Goal: Task Accomplishment & Management: Manage account settings

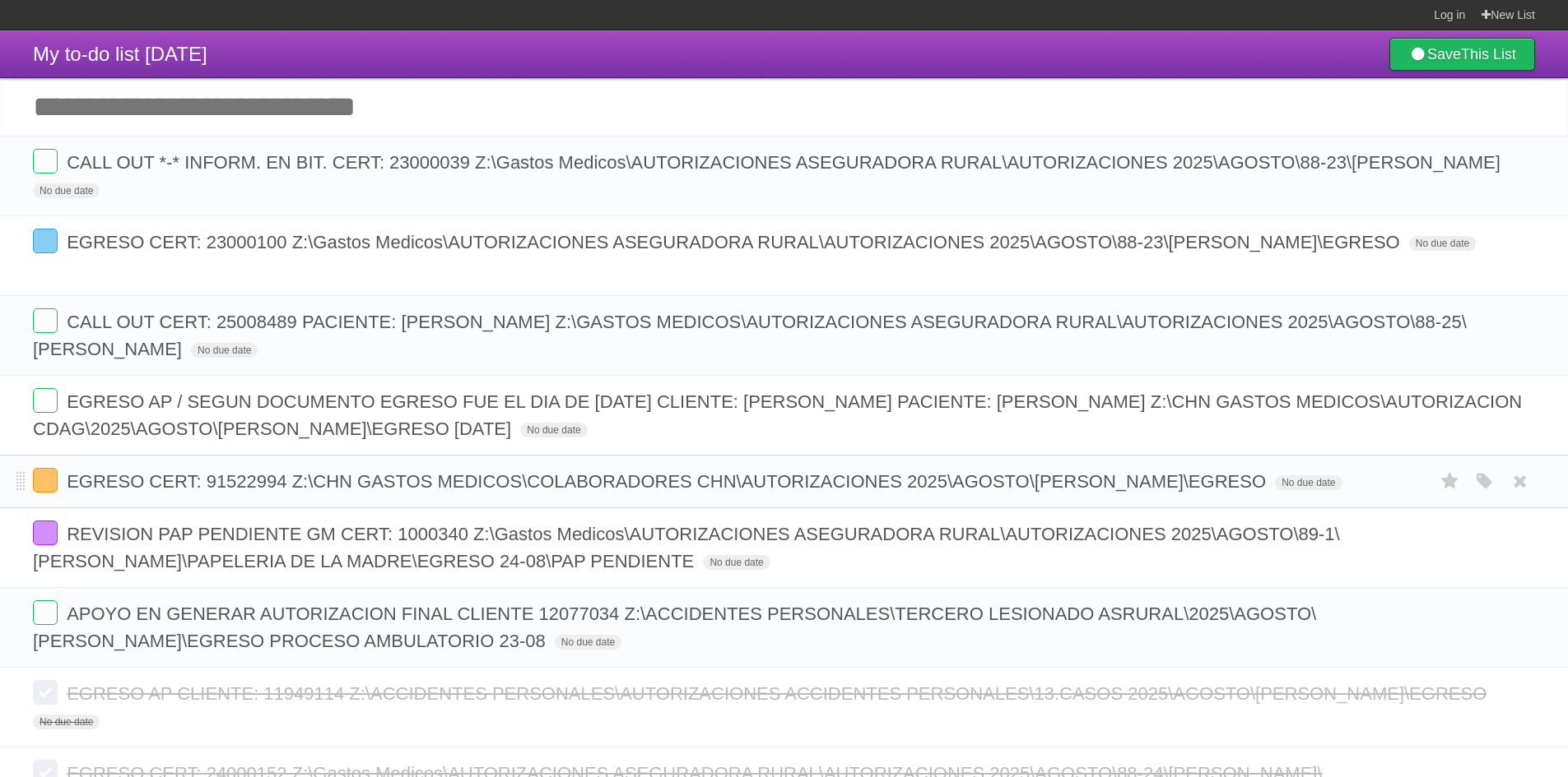
click at [44, 495] on form "EGRESO CERT: 91522994 Z:\CHN GASTOS MEDICOS\COLABORADORES CHN\AUTORIZACIONES 20…" at bounding box center [784, 481] width 1502 height 27
click at [44, 485] on label at bounding box center [45, 480] width 24 height 24
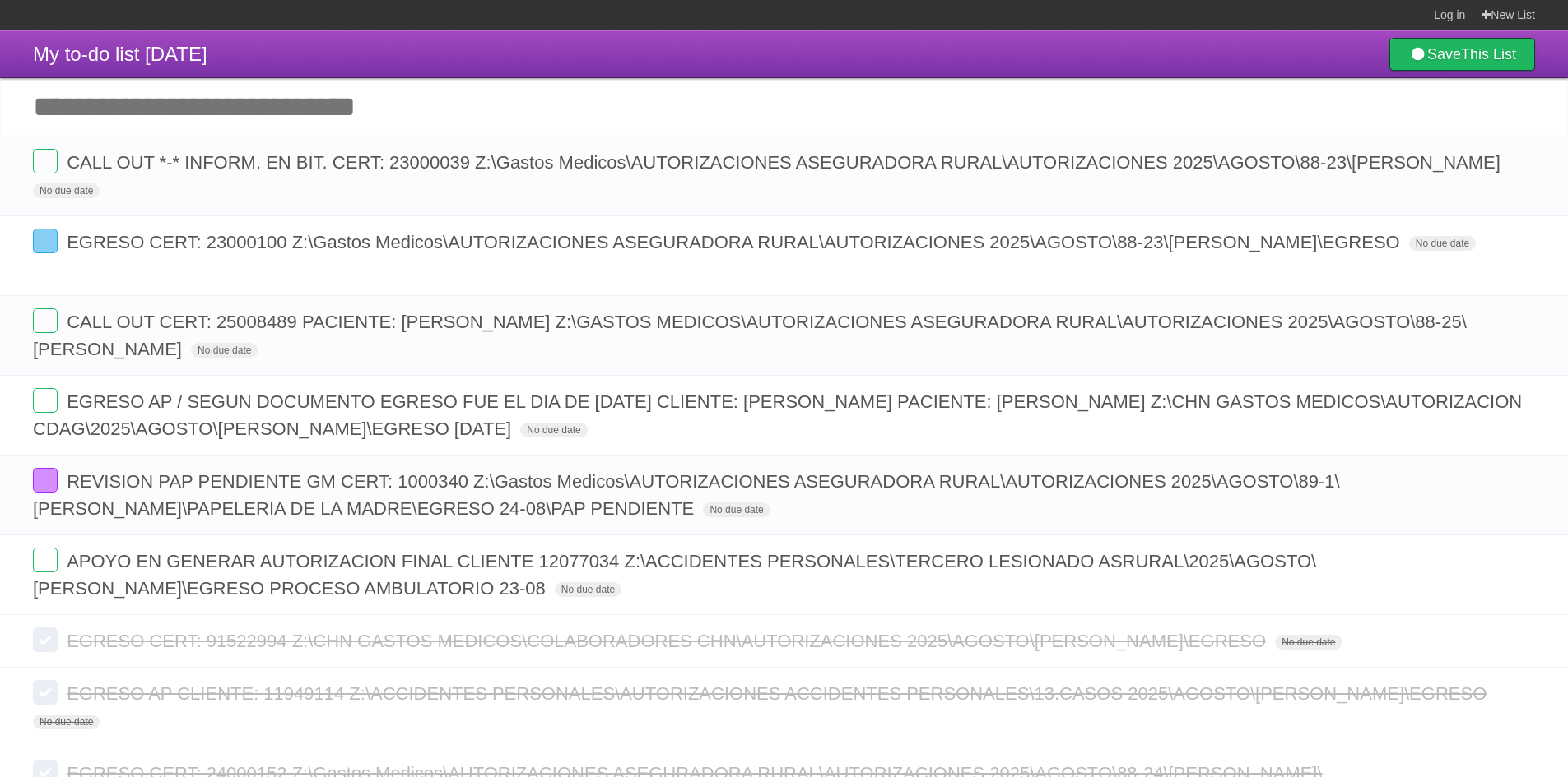
click at [554, 91] on input "Add another task" at bounding box center [784, 107] width 1568 height 57
click at [940, 358] on form "CALL OUT CERT: 25008489 PACIENTE: VERONICA LUNA JUAREZ Z:\GASTOS MEDICOS\AUTORI…" at bounding box center [784, 335] width 1502 height 54
click at [886, 337] on form "CALL OUT CERT: 25008489 PACIENTE: VERONICA LUNA JUAREZ Z:\GASTOS MEDICOS\AUTORI…" at bounding box center [784, 335] width 1502 height 54
drag, startPoint x: 963, startPoint y: 281, endPoint x: 930, endPoint y: 313, distance: 46.0
click at [935, 310] on ul "CALL OUT *-* INFORM. EN BIT. CERT: 23000039 Z:\Gastos Medicos\AUTORIZACIONES AS…" at bounding box center [784, 375] width 1568 height 480
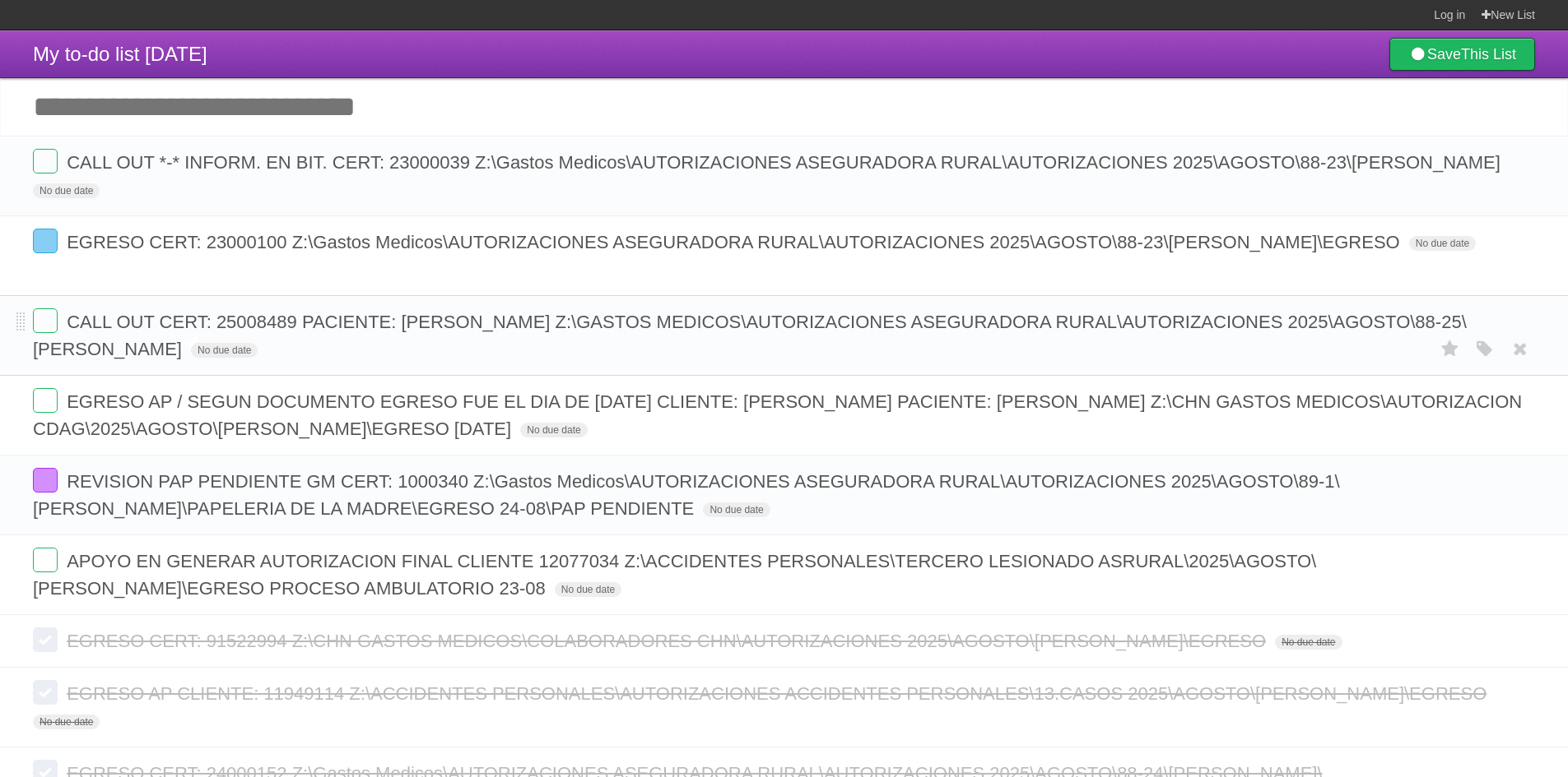
drag, startPoint x: 895, startPoint y: 350, endPoint x: 905, endPoint y: 327, distance: 25.1
click at [895, 349] on form "CALL OUT CERT: 25008489 PACIENTE: VERONICA LUNA JUAREZ Z:\GASTOS MEDICOS\AUTORI…" at bounding box center [784, 335] width 1502 height 54
click at [254, 320] on span "CALL OUT CERT: 25008489 PACIENTE: [PERSON_NAME] Z:\GASTOS MEDICOS\AUTORIZACIONE…" at bounding box center [749, 335] width 1433 height 48
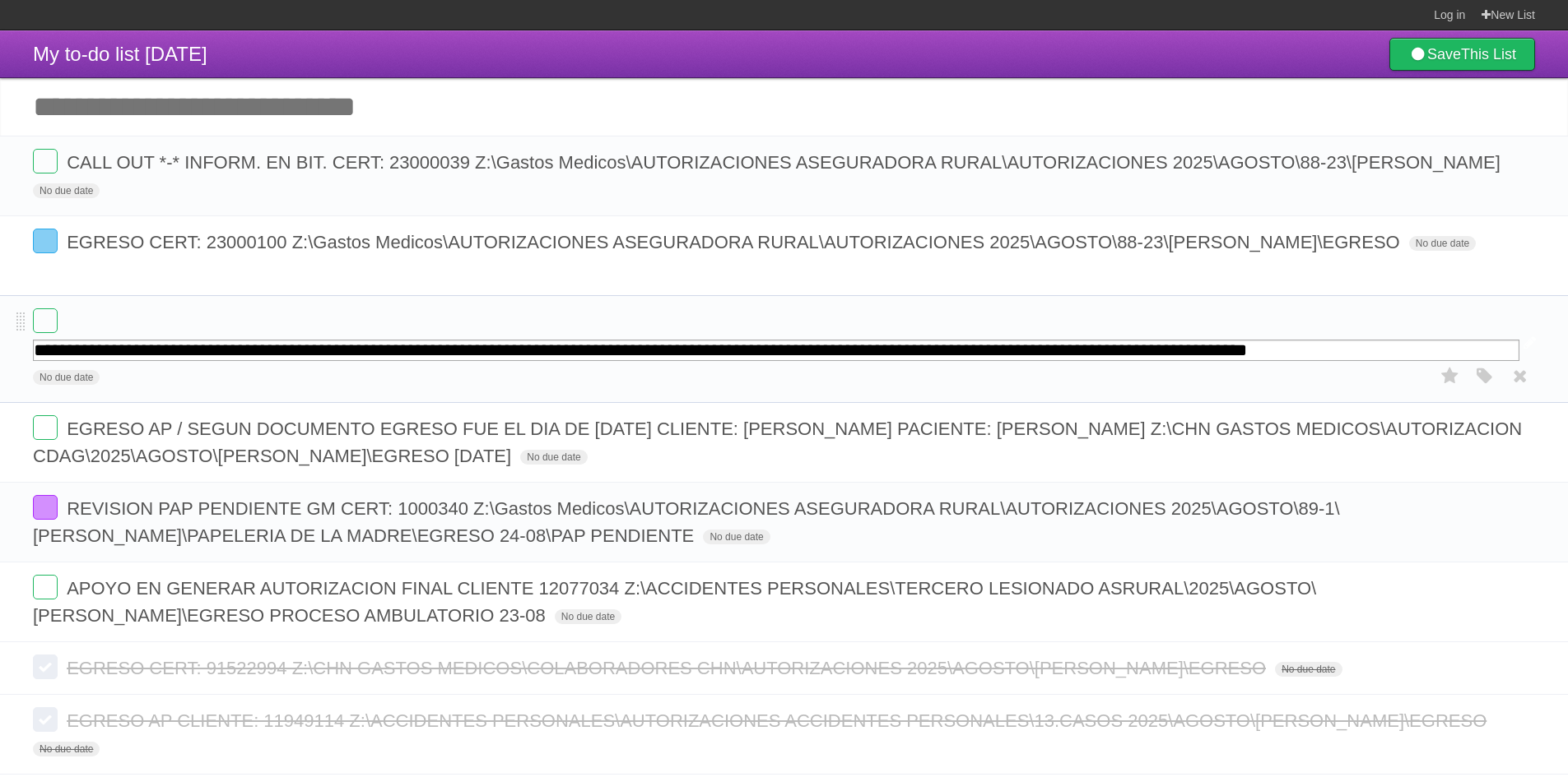
click at [254, 320] on form "**********" at bounding box center [784, 349] width 1502 height 82
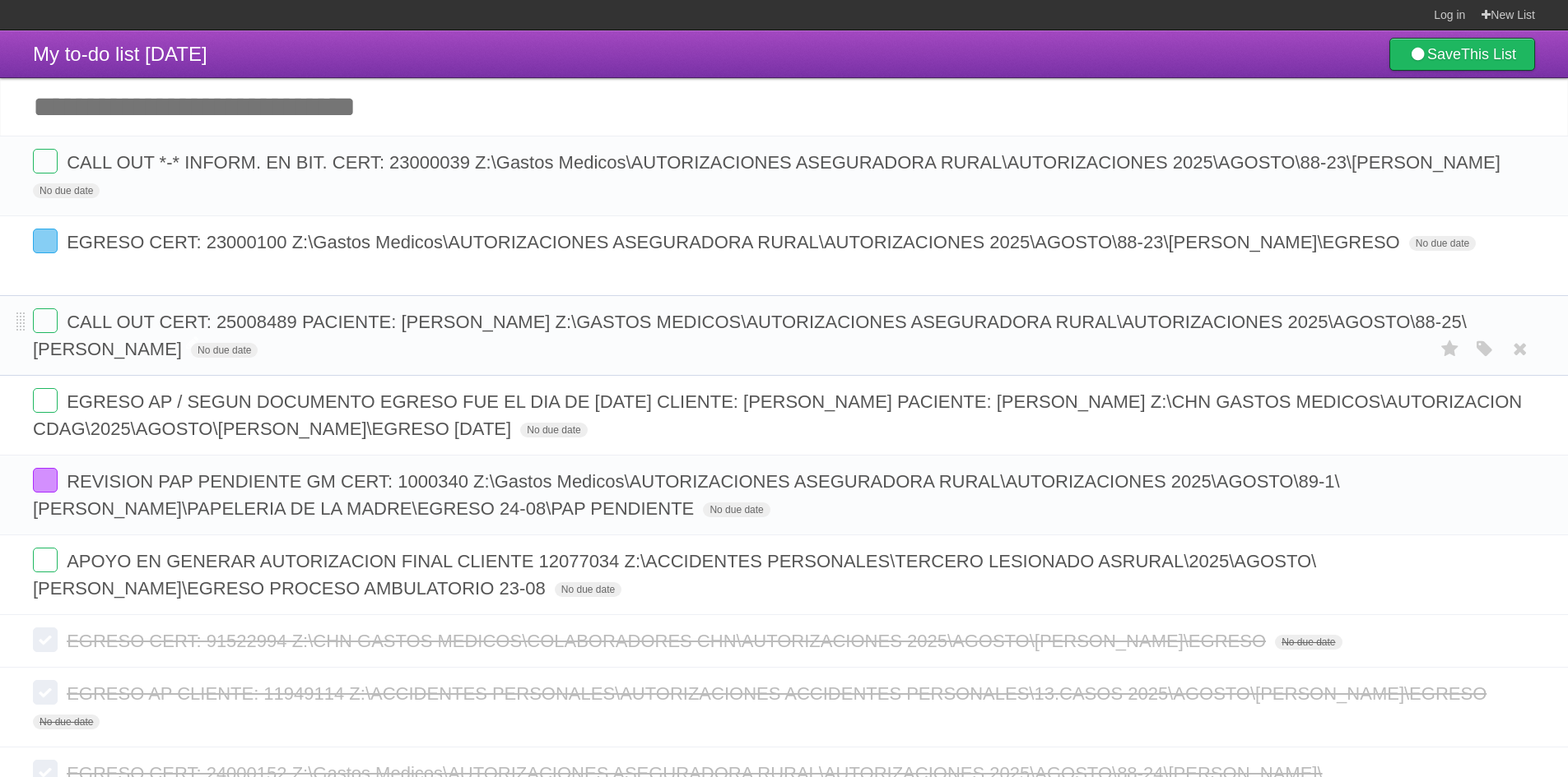
click at [495, 326] on span "CALL OUT CERT: 25008489 PACIENTE: [PERSON_NAME] Z:\GASTOS MEDICOS\AUTORIZACIONE…" at bounding box center [749, 335] width 1433 height 48
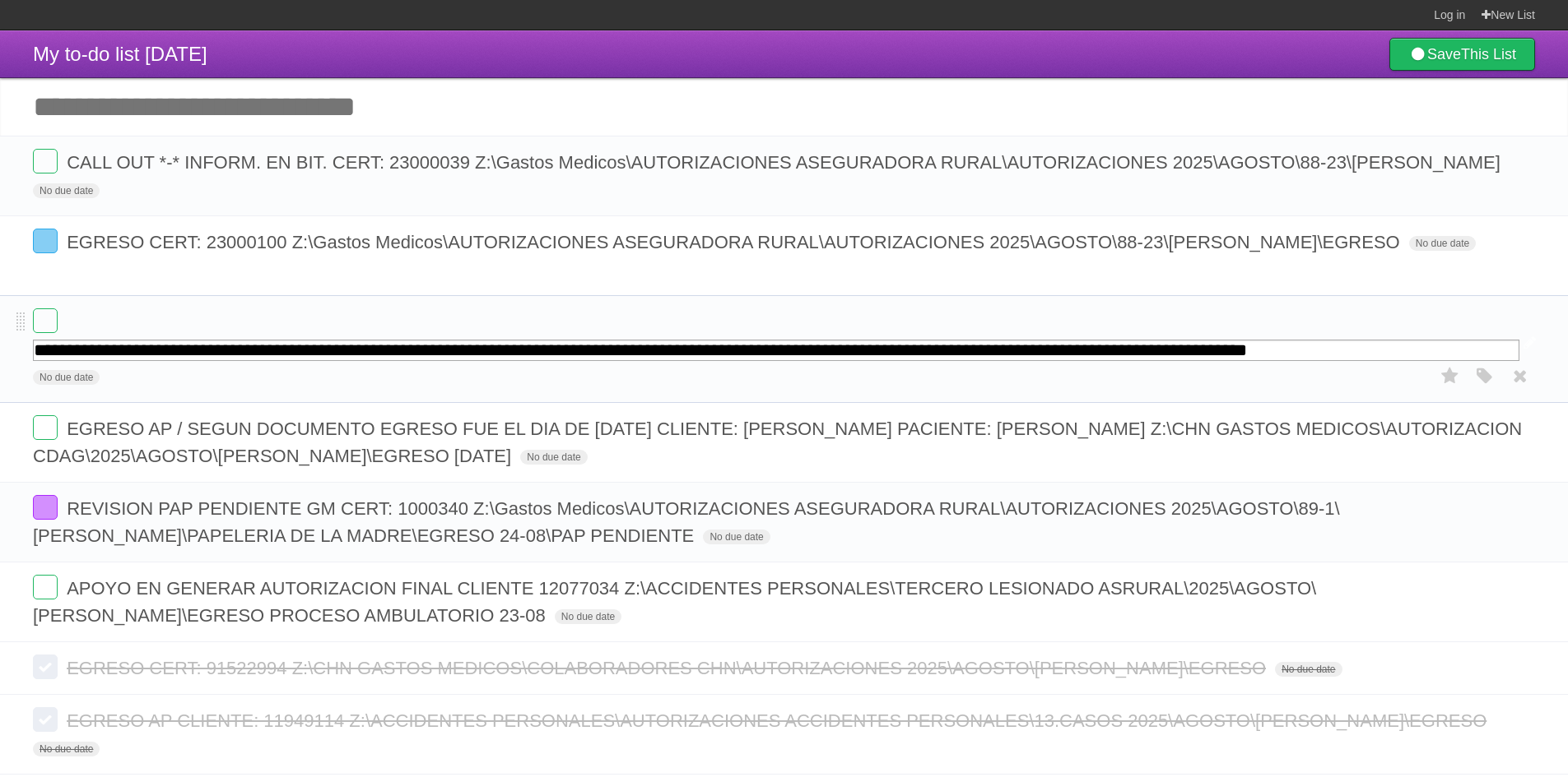
click at [616, 347] on input "**********" at bounding box center [776, 350] width 1486 height 22
drag, startPoint x: 616, startPoint y: 347, endPoint x: 1579, endPoint y: 368, distance: 963.2
click at [1567, 368] on html "**********" at bounding box center [784, 521] width 1568 height 1043
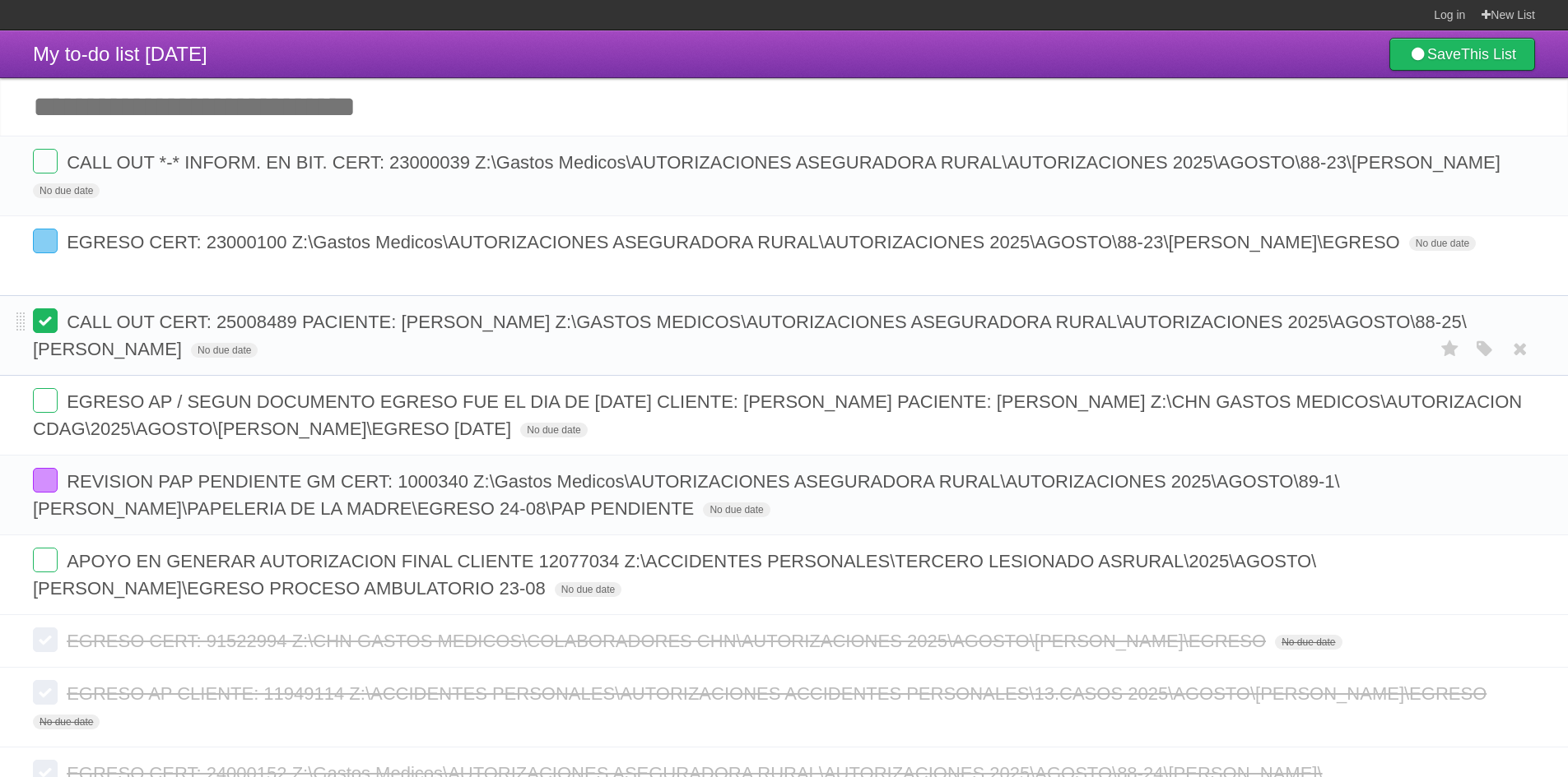
click at [51, 332] on label at bounding box center [45, 320] width 24 height 24
